Goal: Check status: Check status

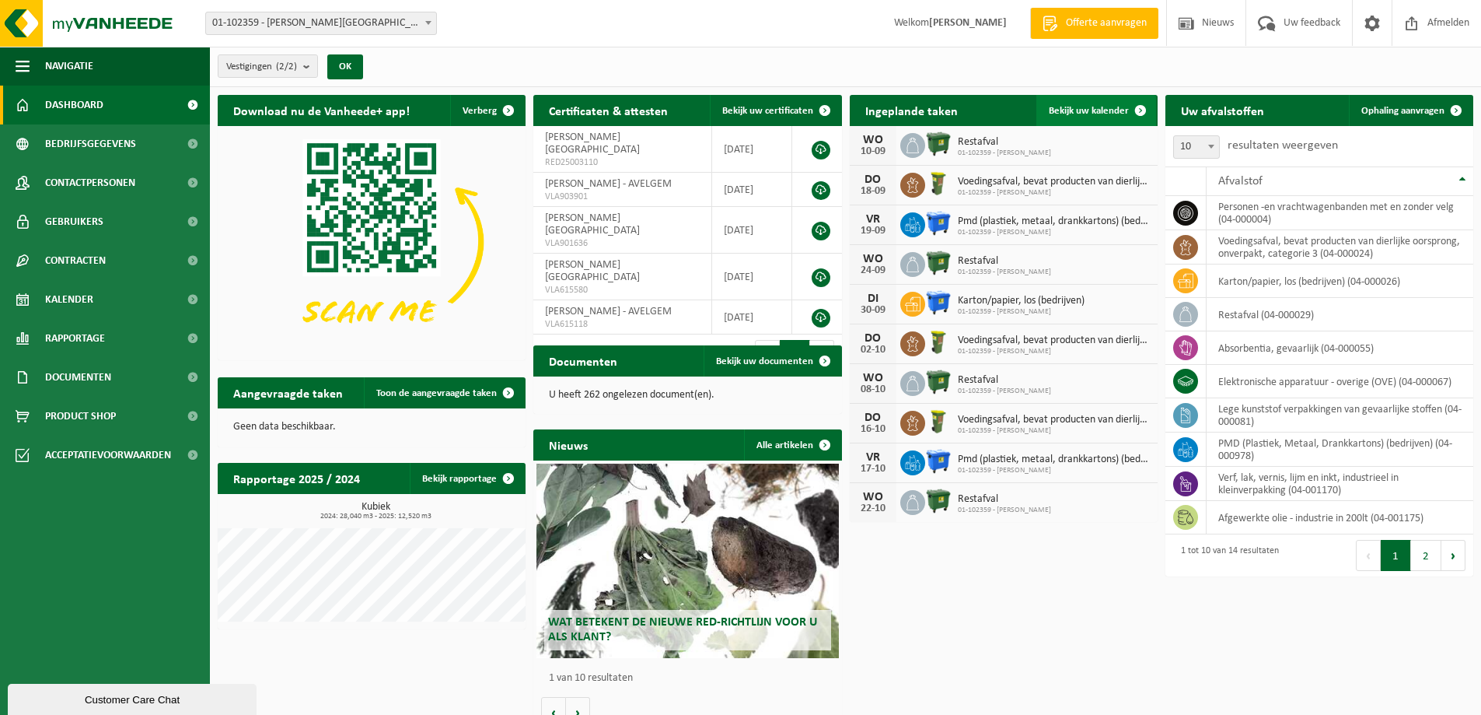
click at [1081, 112] on span "Bekijk uw kalender" at bounding box center [1089, 111] width 80 height 10
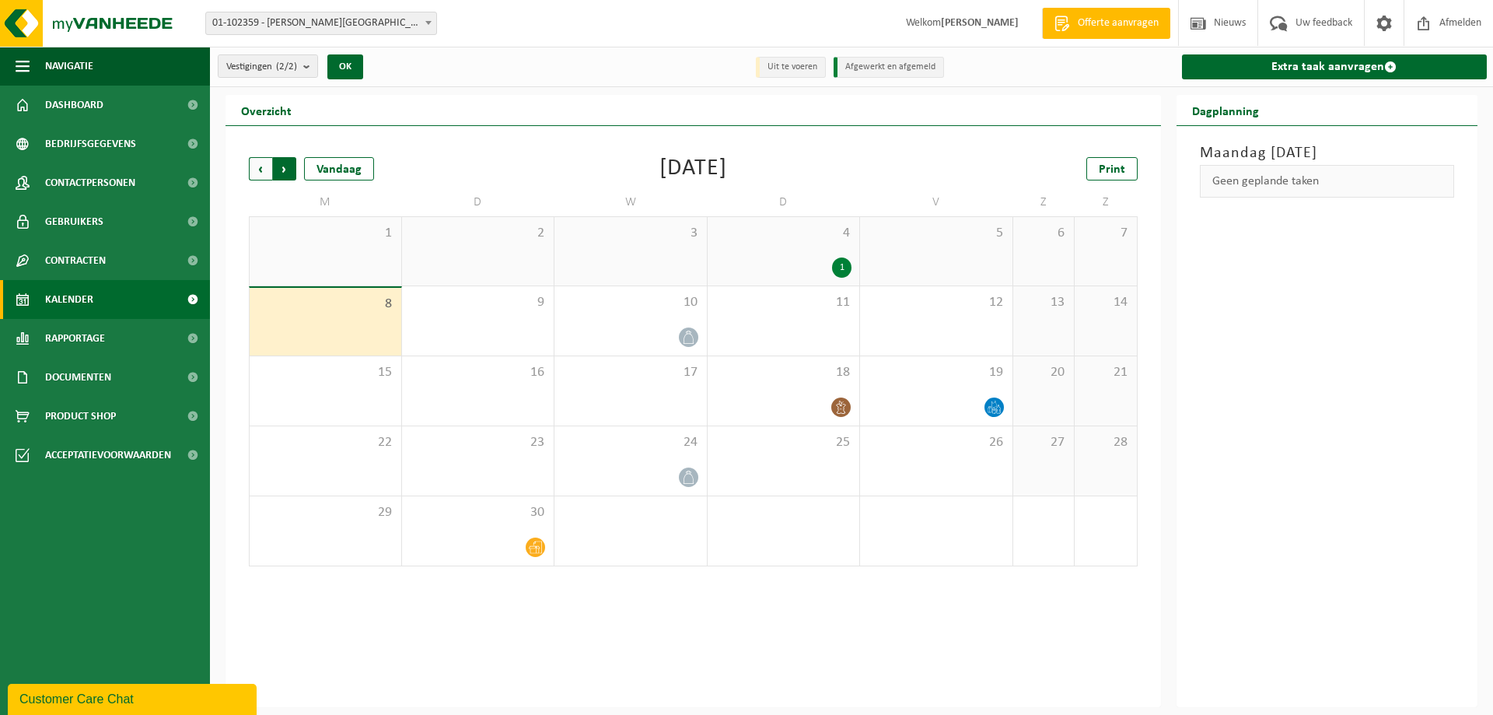
click at [264, 169] on span "Vorige" at bounding box center [260, 168] width 23 height 23
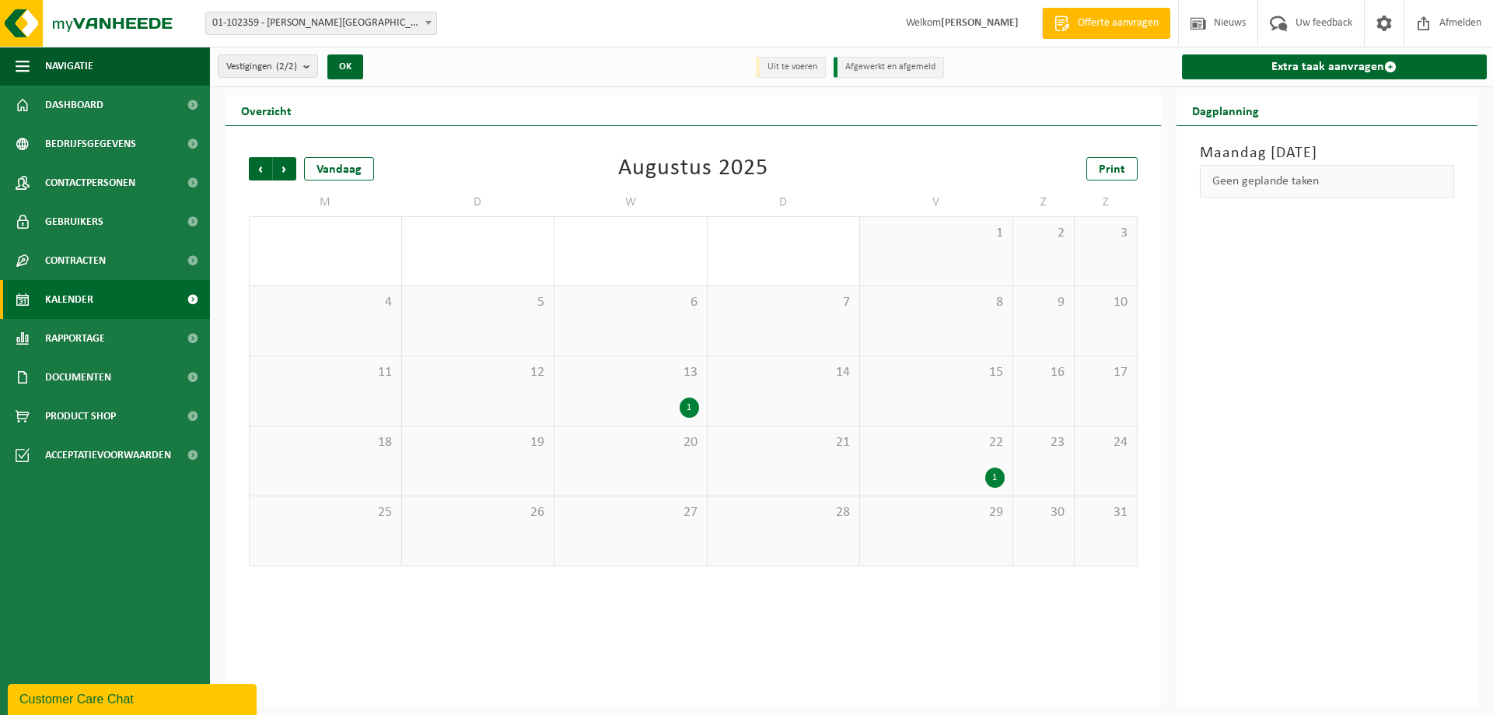
click at [987, 472] on div "1" at bounding box center [994, 477] width 19 height 20
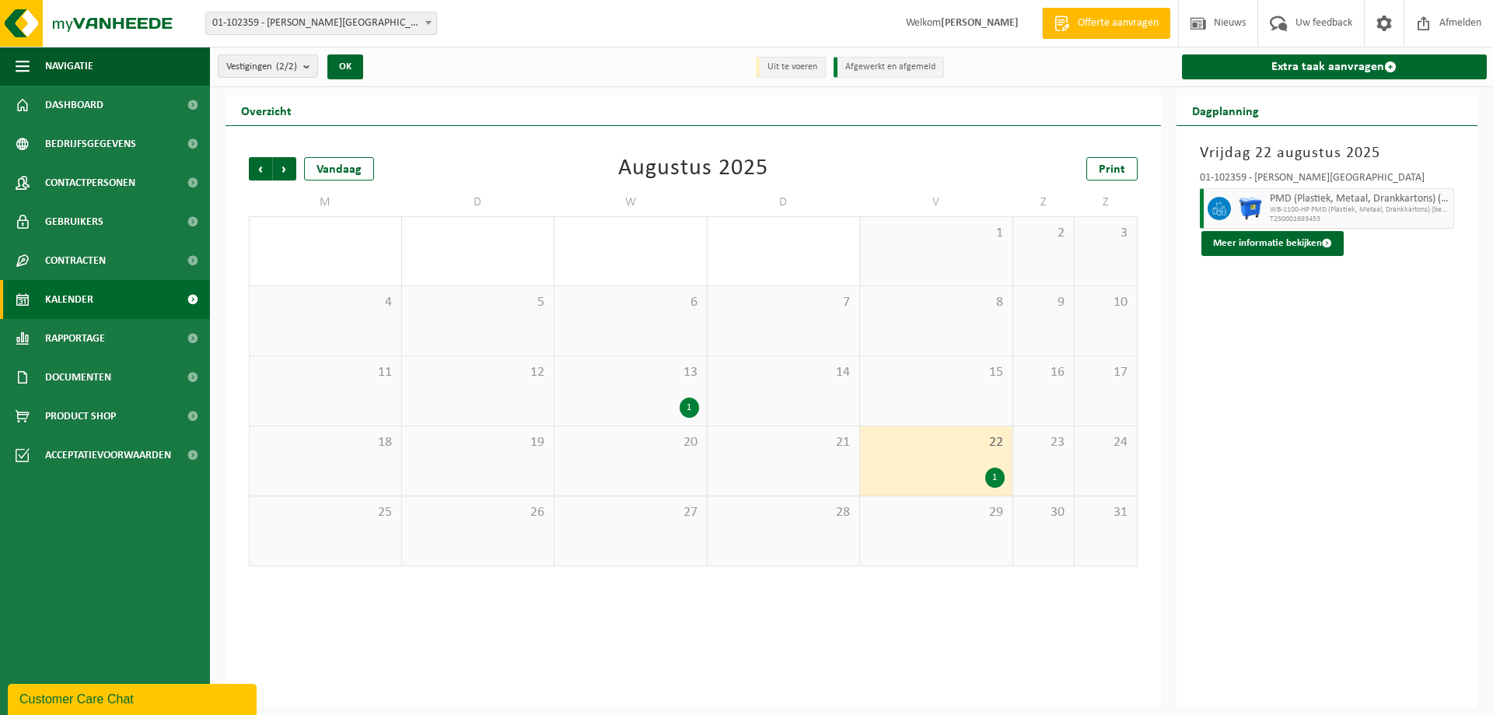
click at [680, 401] on div "1" at bounding box center [689, 407] width 19 height 20
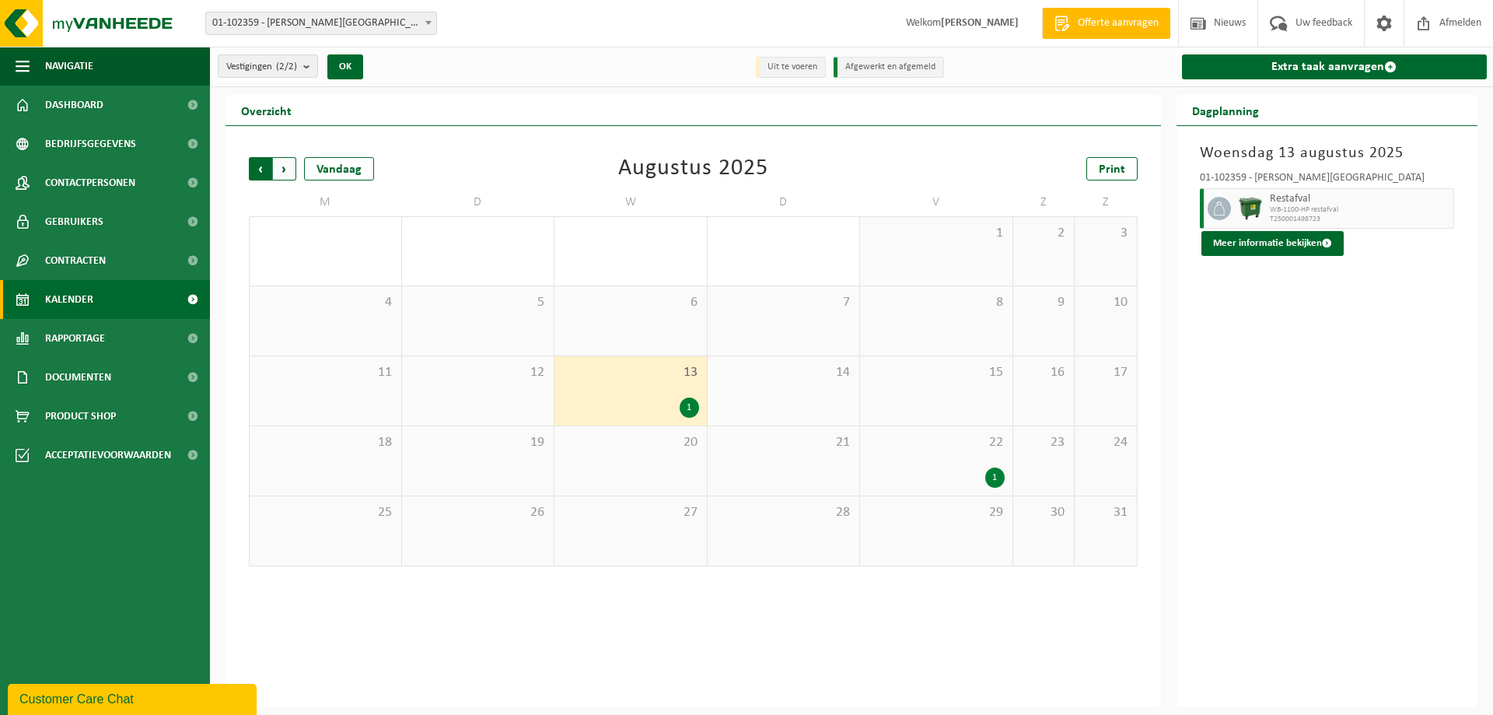
click at [285, 171] on span "Volgende" at bounding box center [284, 168] width 23 height 23
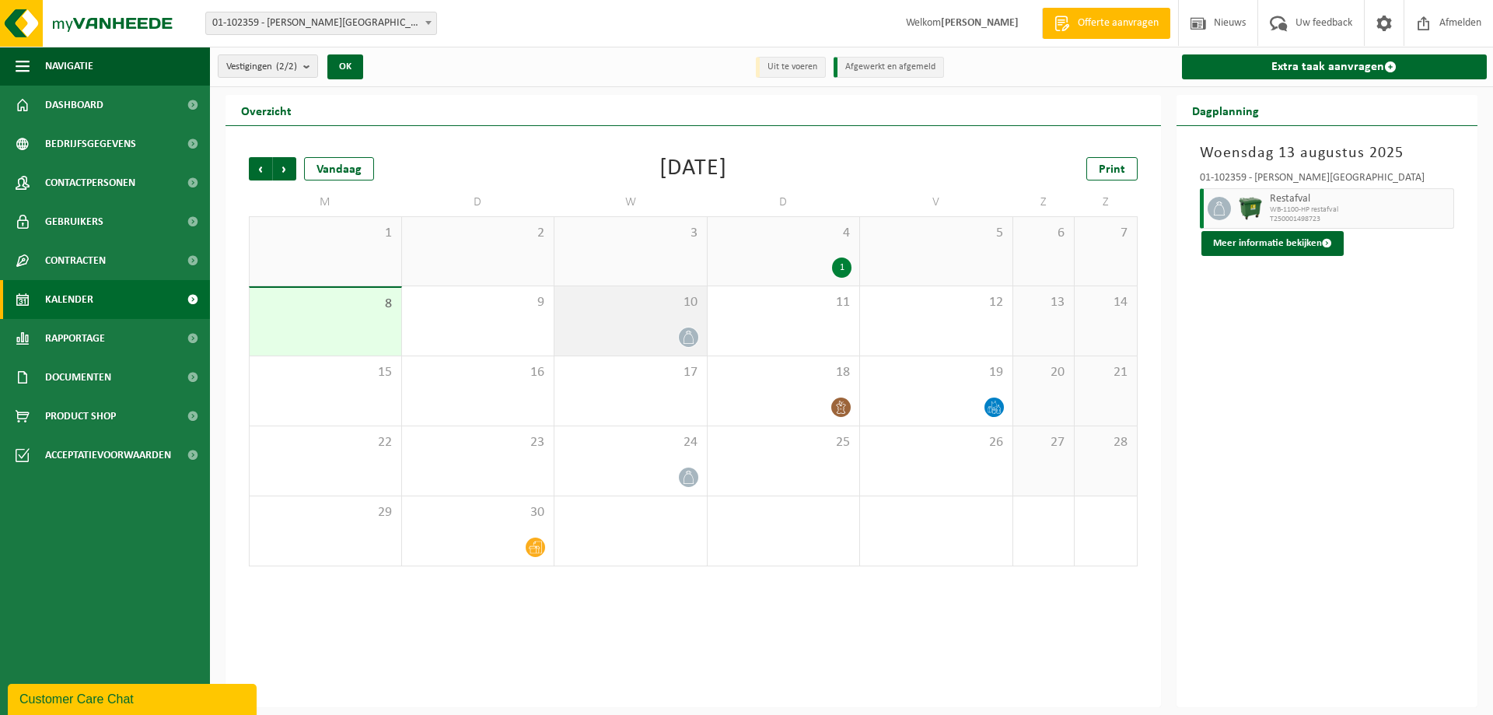
click at [687, 339] on icon at bounding box center [688, 336] width 13 height 13
